Goal: Task Accomplishment & Management: Use online tool/utility

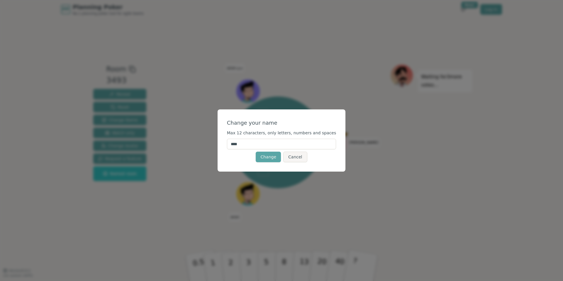
click at [251, 144] on input "****" at bounding box center [281, 144] width 109 height 11
type input "*******"
click at [283, 135] on form "Change your name Max 12 characters, only letters, numbers and spaces ******* Ch…" at bounding box center [281, 140] width 109 height 43
click at [277, 158] on button "Change" at bounding box center [268, 157] width 25 height 11
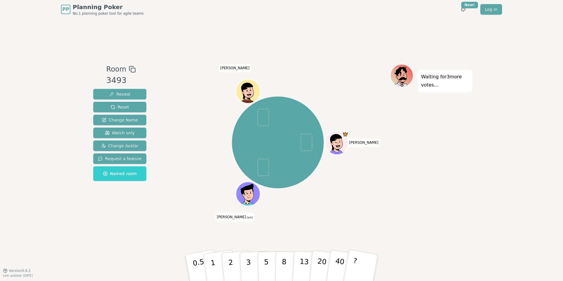
click at [119, 28] on div "Room 3493 Reveal Reset Change Name Watch only Change Avatar Request a feature N…" at bounding box center [281, 145] width 381 height 252
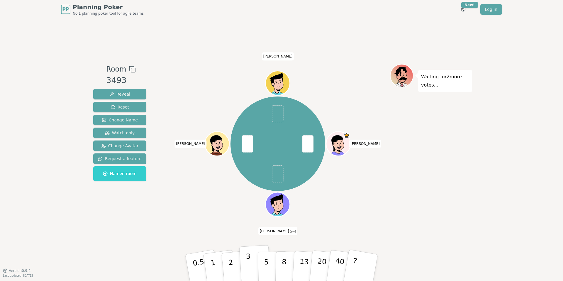
click at [243, 252] on button "3" at bounding box center [255, 268] width 32 height 46
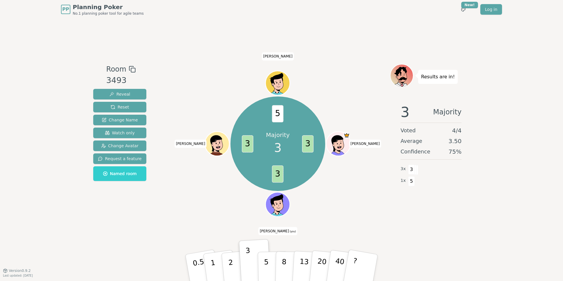
click at [204, 81] on div "Majority 3 3 3 3 5 [PERSON_NAME] (you) [PERSON_NAME]" at bounding box center [278, 144] width 224 height 138
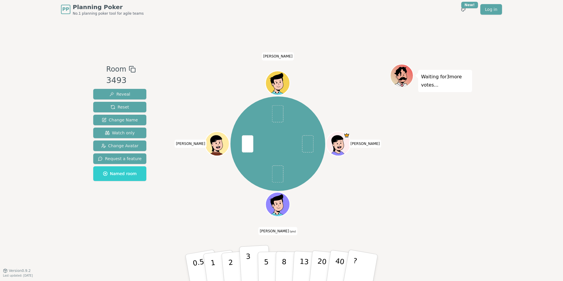
drag, startPoint x: 260, startPoint y: 264, endPoint x: 248, endPoint y: 266, distance: 12.5
click at [248, 266] on div "0.5 1 2 3 5 8 13 20 40 ?" at bounding box center [282, 268] width 176 height 21
click at [248, 266] on p "3" at bounding box center [249, 268] width 6 height 32
click at [287, 167] on div "[PERSON_NAME] (you) [PERSON_NAME]" at bounding box center [278, 144] width 94 height 94
click at [236, 266] on button "2" at bounding box center [237, 268] width 33 height 47
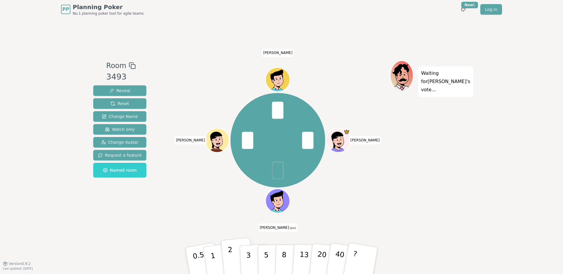
click at [234, 258] on button "2" at bounding box center [237, 261] width 33 height 47
click at [421, 93] on div "Waiting for 2 more votes..." at bounding box center [431, 140] width 82 height 161
click at [235, 268] on button "2" at bounding box center [237, 261] width 33 height 47
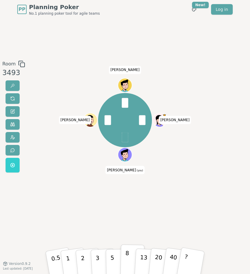
click at [125, 259] on p "8" at bounding box center [127, 262] width 4 height 26
